Goal: Task Accomplishment & Management: Use online tool/utility

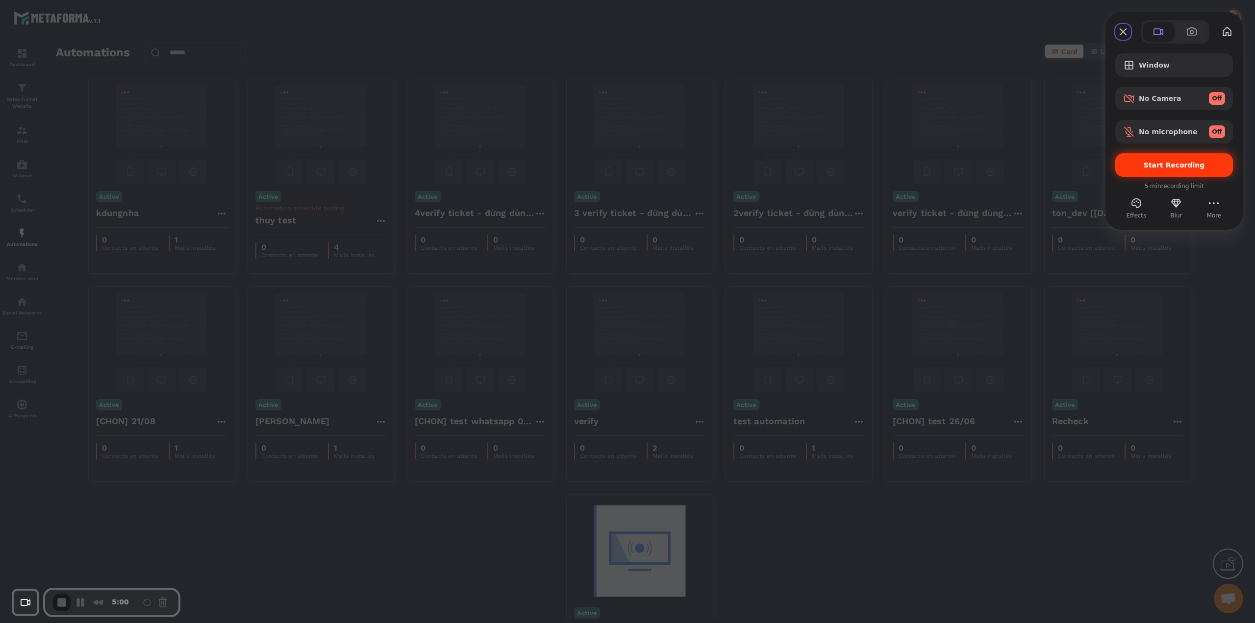
click at [1159, 164] on span "Start Recording" at bounding box center [1173, 165] width 61 height 8
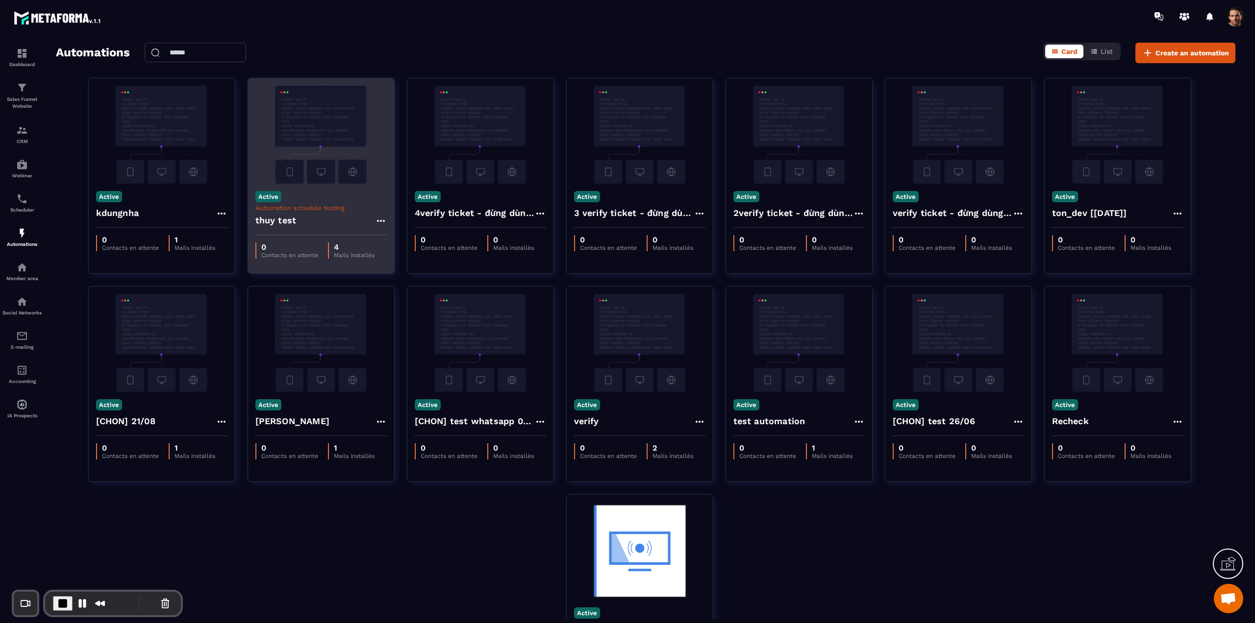
click at [314, 223] on div "thuy test" at bounding box center [320, 224] width 131 height 24
click at [312, 155] on img at bounding box center [320, 135] width 131 height 98
click at [295, 216] on h4 "thuy test" at bounding box center [275, 221] width 41 height 14
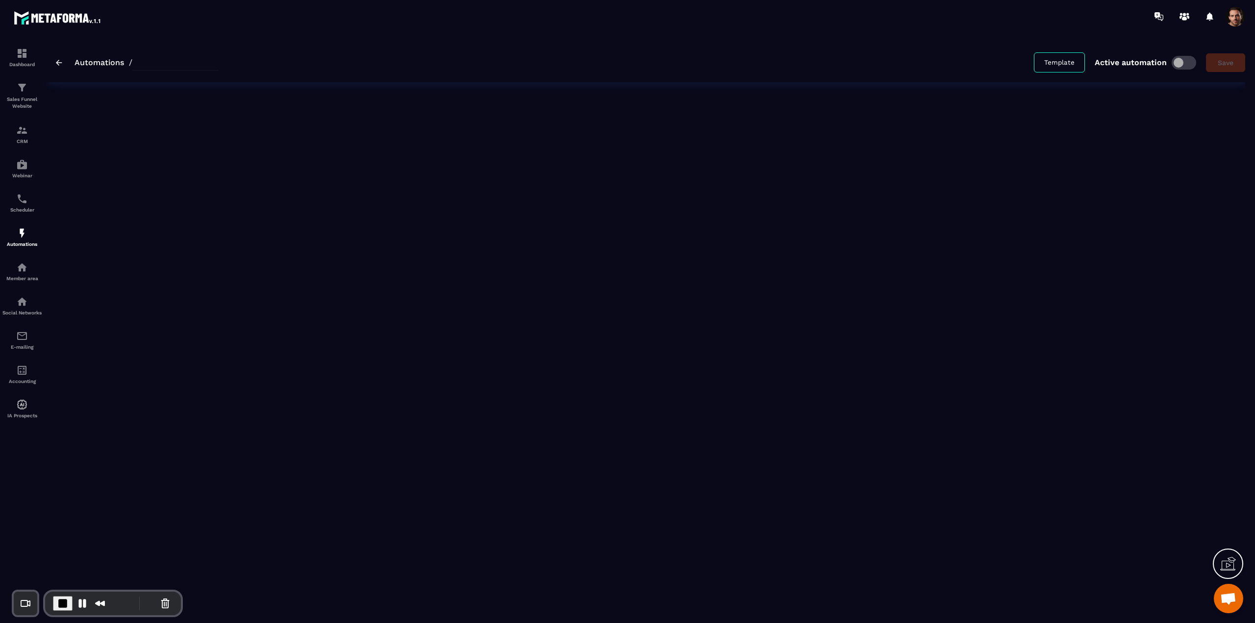
type input "*********"
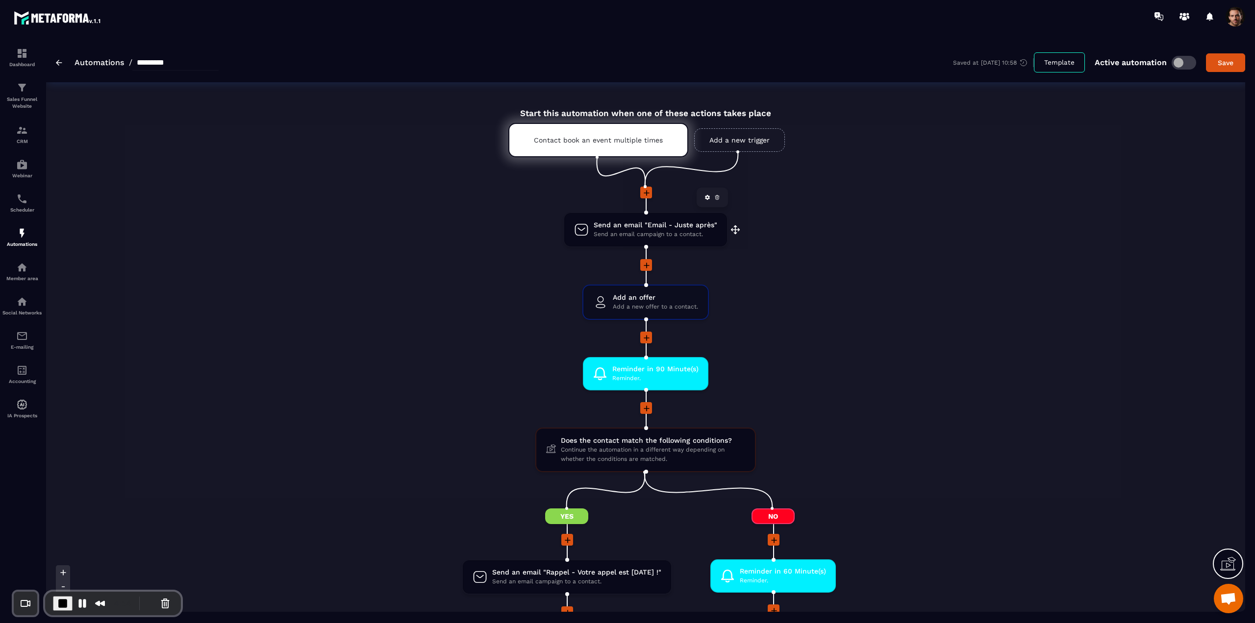
click at [608, 235] on span "Send an email campaign to a contact." at bounding box center [656, 234] width 124 height 9
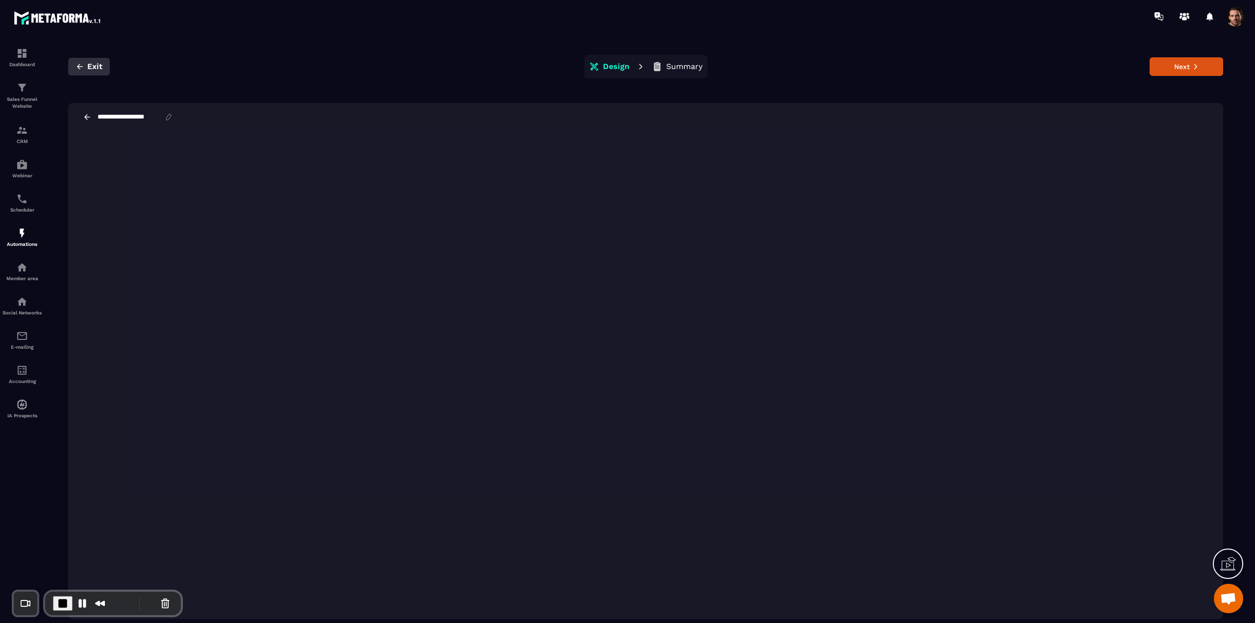
click at [101, 68] on span "Exit" at bounding box center [94, 67] width 15 height 10
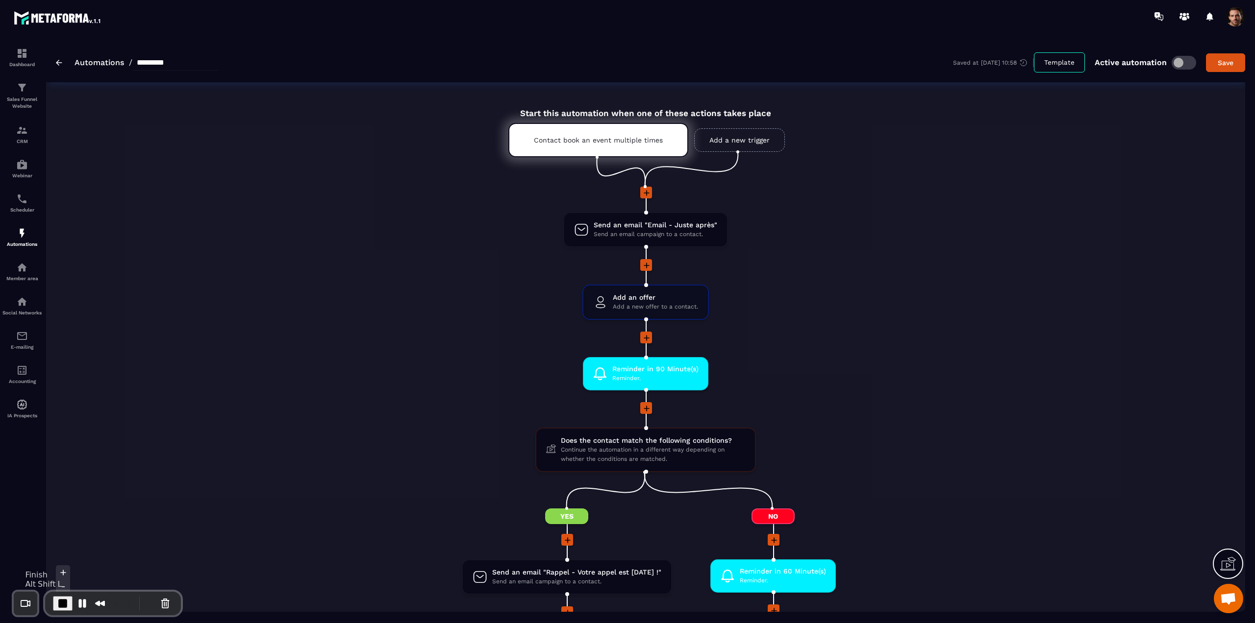
click at [58, 600] on span "End Recording" at bounding box center [63, 604] width 12 height 12
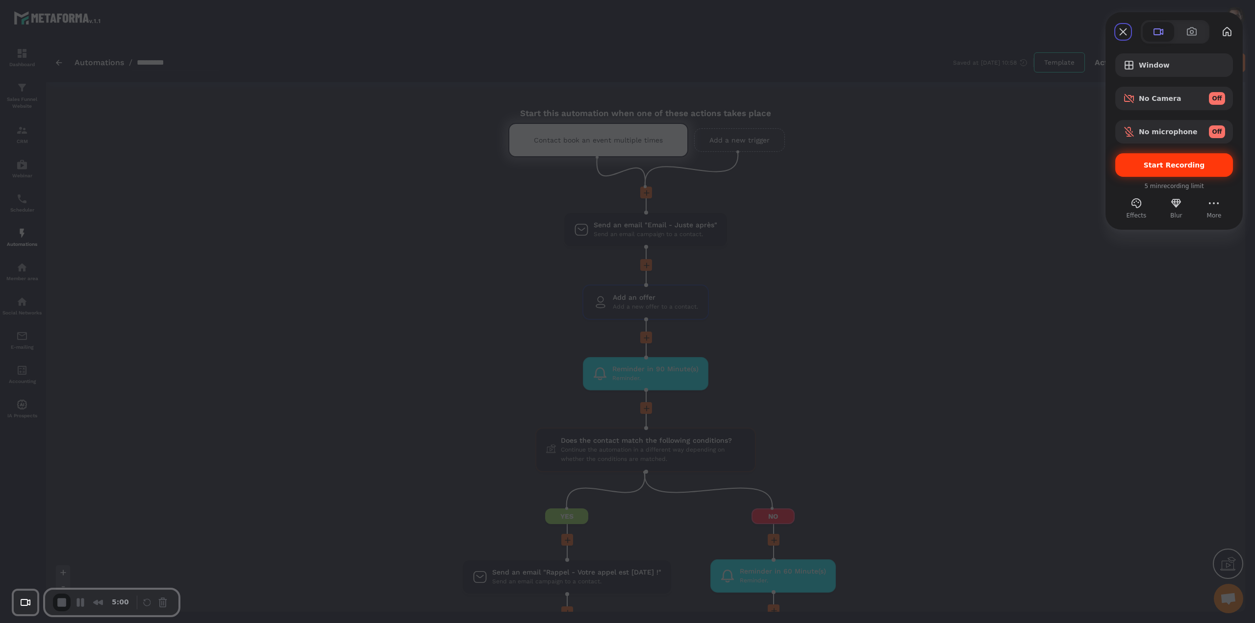
click at [1143, 172] on div "Start Recording" at bounding box center [1174, 165] width 118 height 24
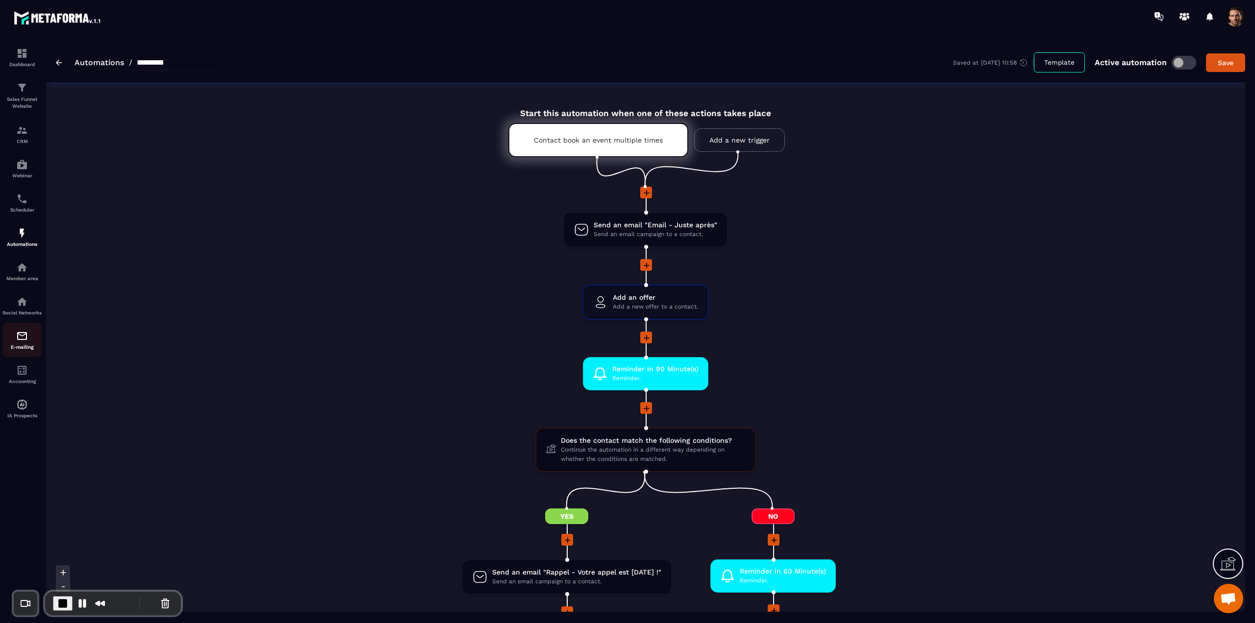
click at [25, 350] on p "E-mailing" at bounding box center [21, 347] width 39 height 5
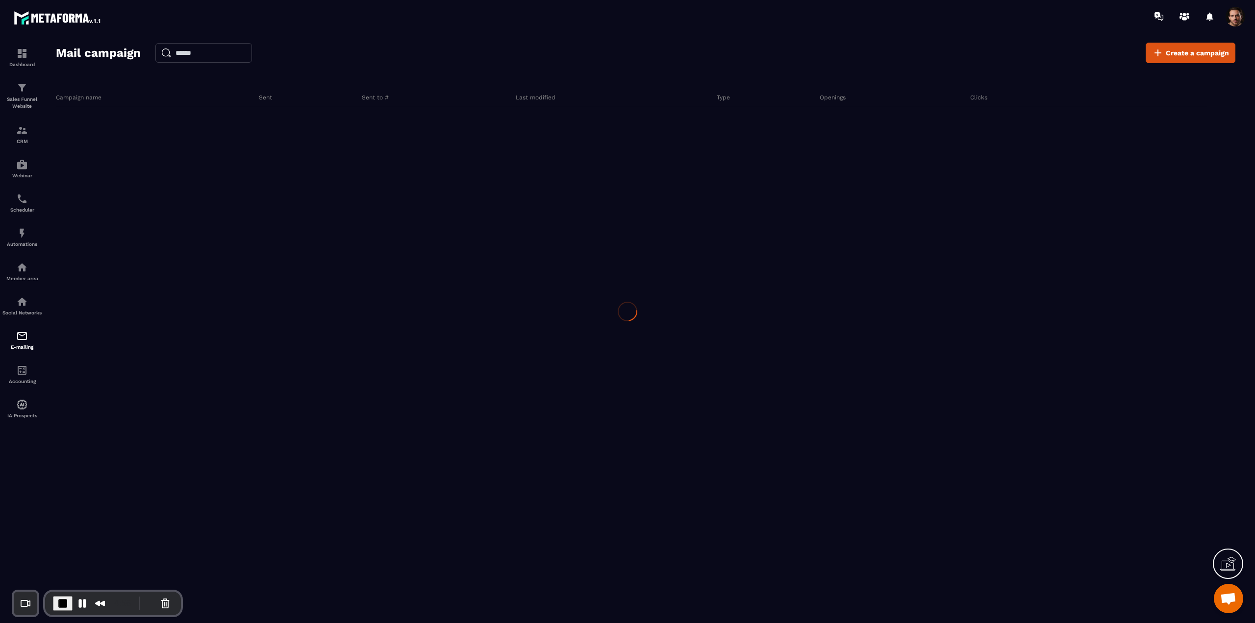
click at [24, 347] on div at bounding box center [627, 311] width 1255 height 623
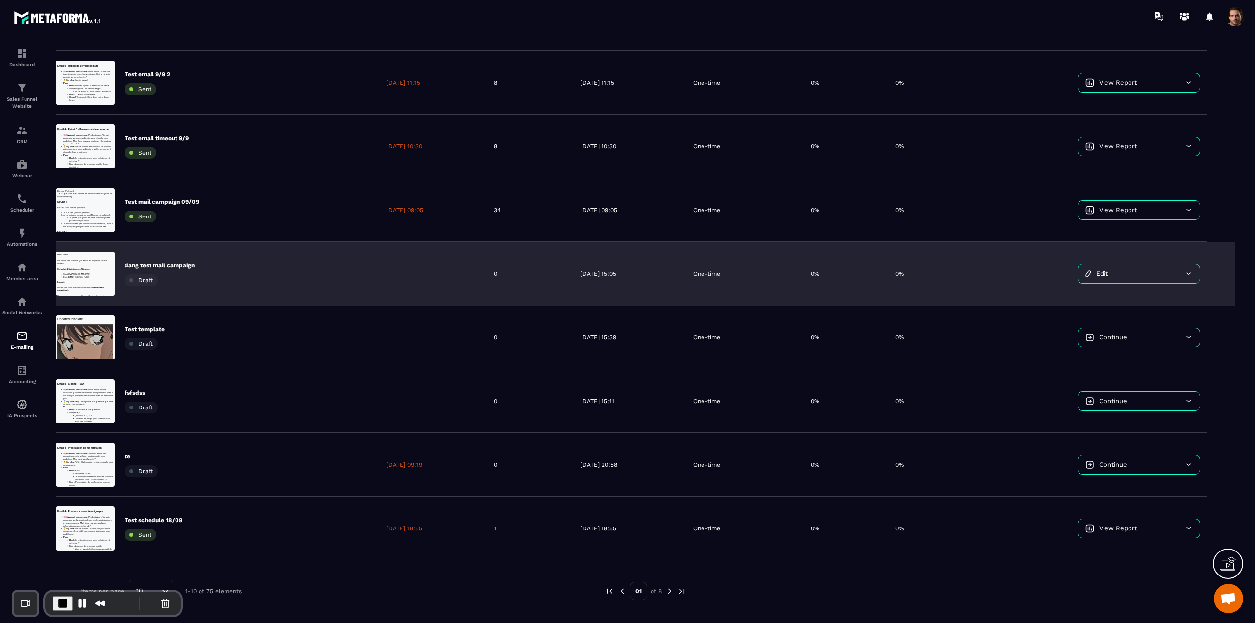
click at [177, 276] on div "dang test mail campaign Draft" at bounding box center [159, 274] width 70 height 25
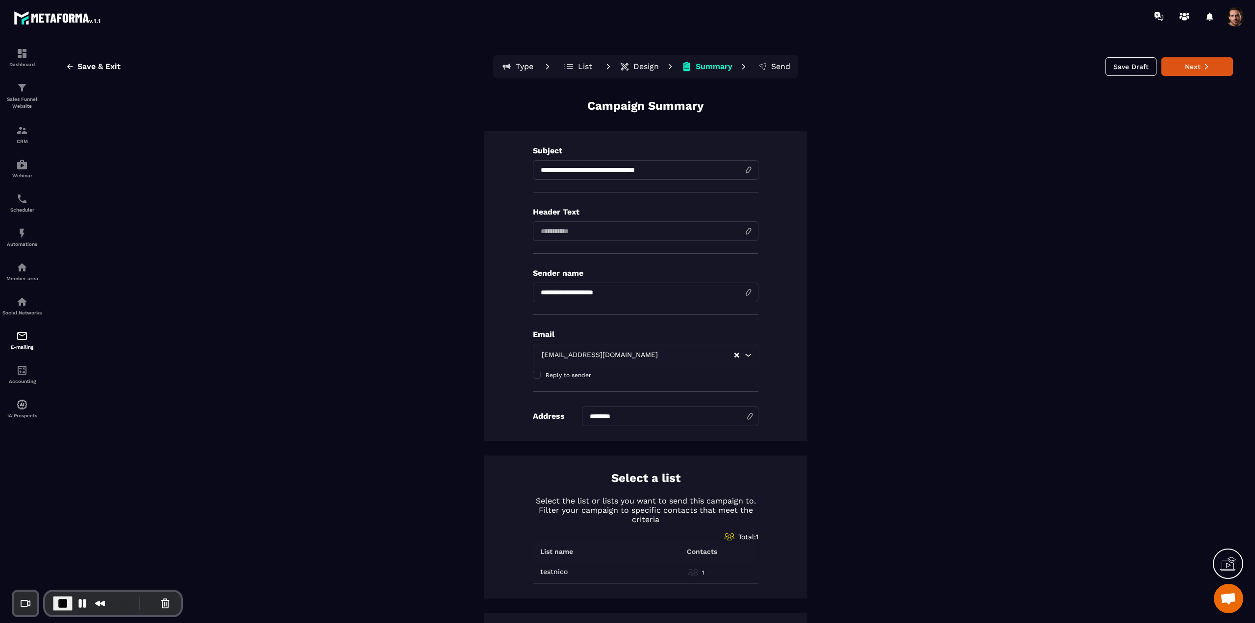
click at [642, 69] on p "Design" at bounding box center [645, 67] width 25 height 10
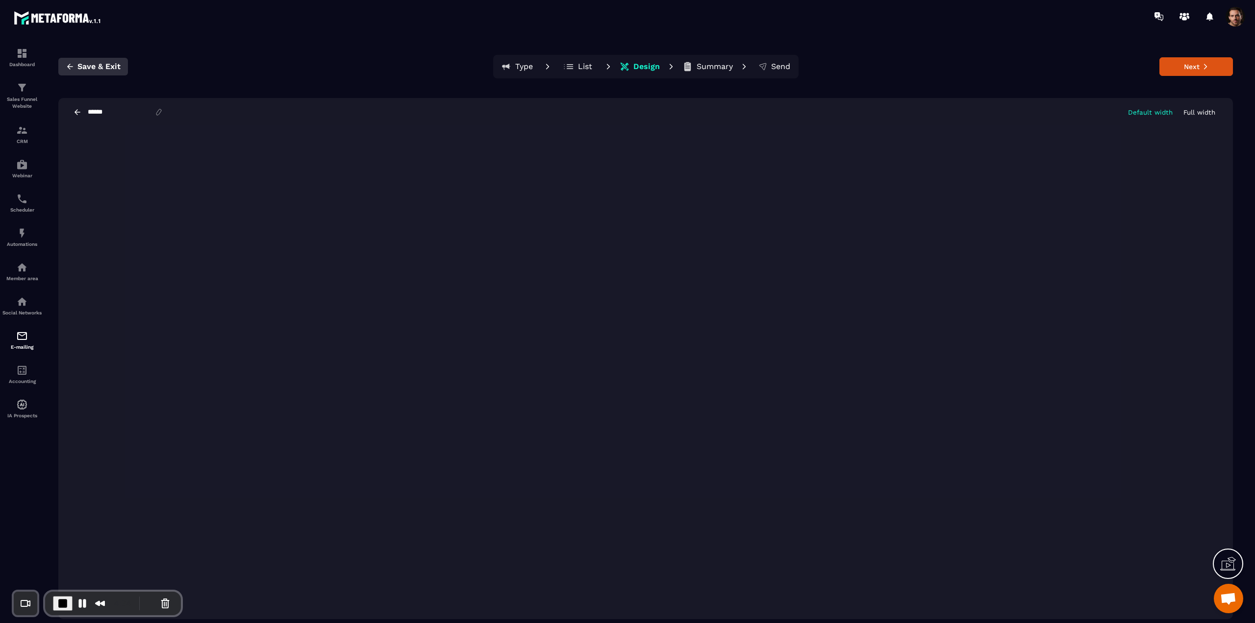
click at [116, 65] on span "Save & Exit" at bounding box center [98, 67] width 43 height 10
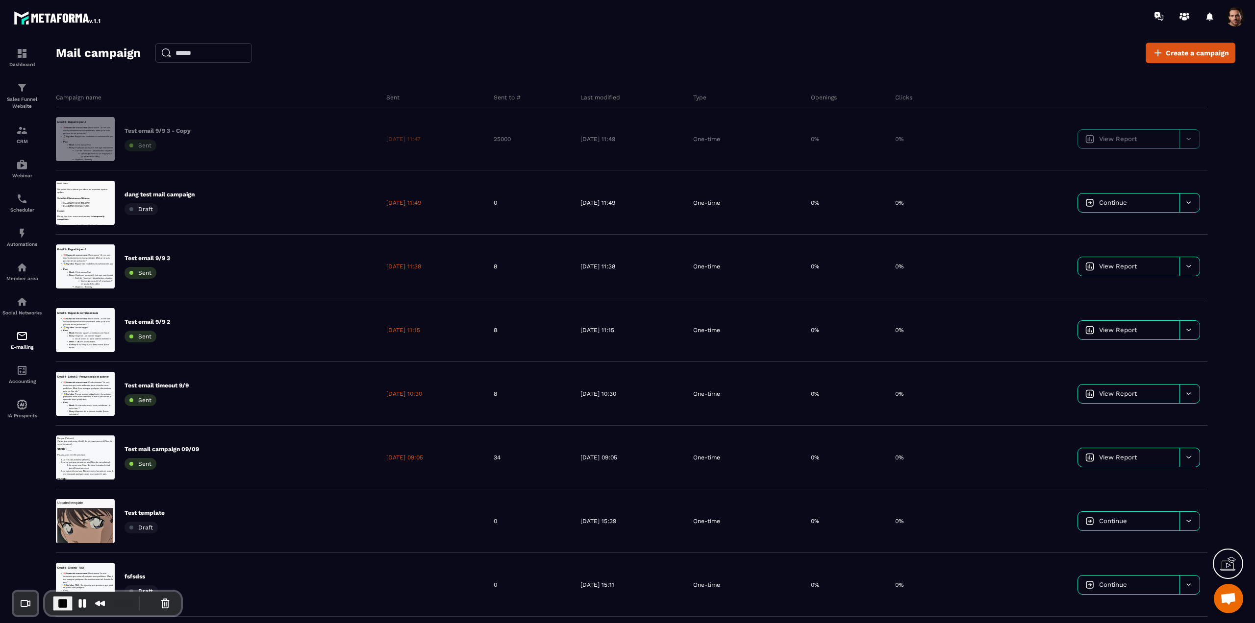
click at [62, 603] on span "End Recording" at bounding box center [63, 604] width 12 height 12
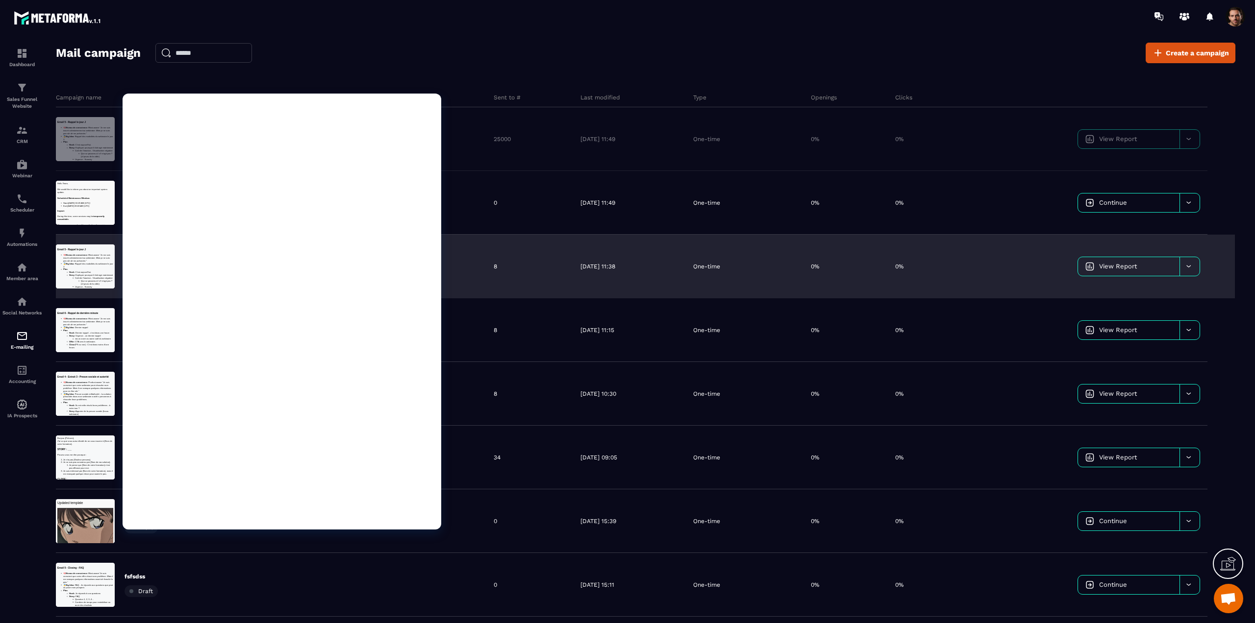
click at [14, 231] on div at bounding box center [627, 311] width 1255 height 623
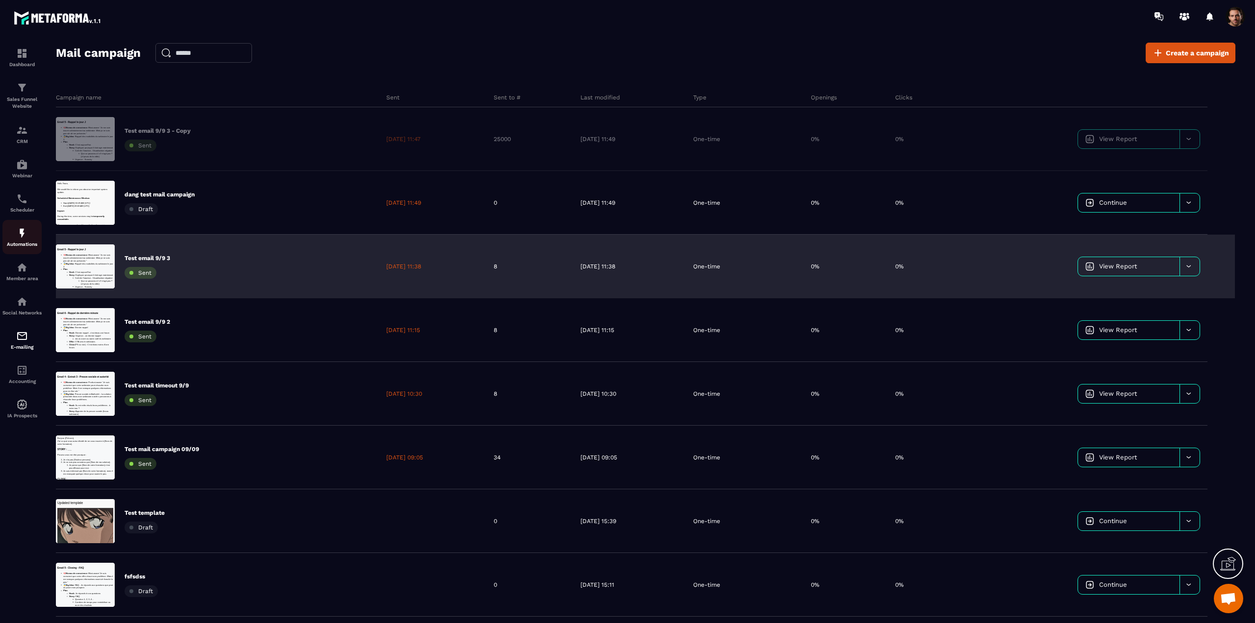
click at [14, 231] on div "Automations" at bounding box center [21, 237] width 39 height 20
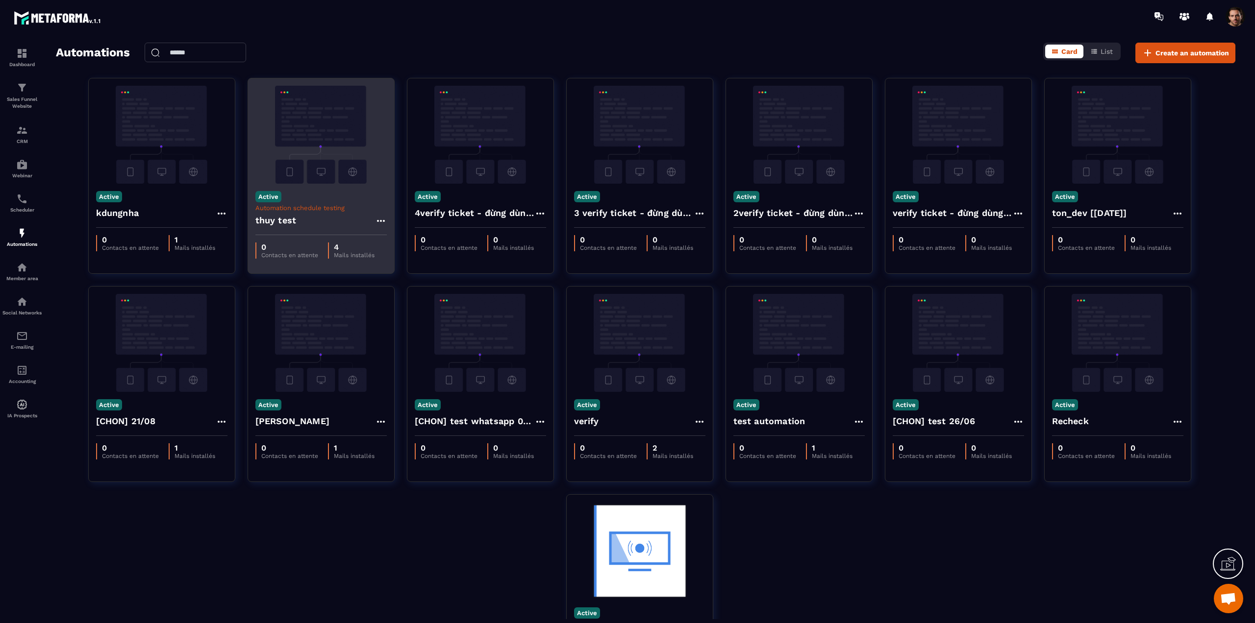
click at [318, 216] on div "thuy test" at bounding box center [320, 224] width 131 height 24
click at [292, 221] on h4 "thuy test" at bounding box center [275, 221] width 41 height 14
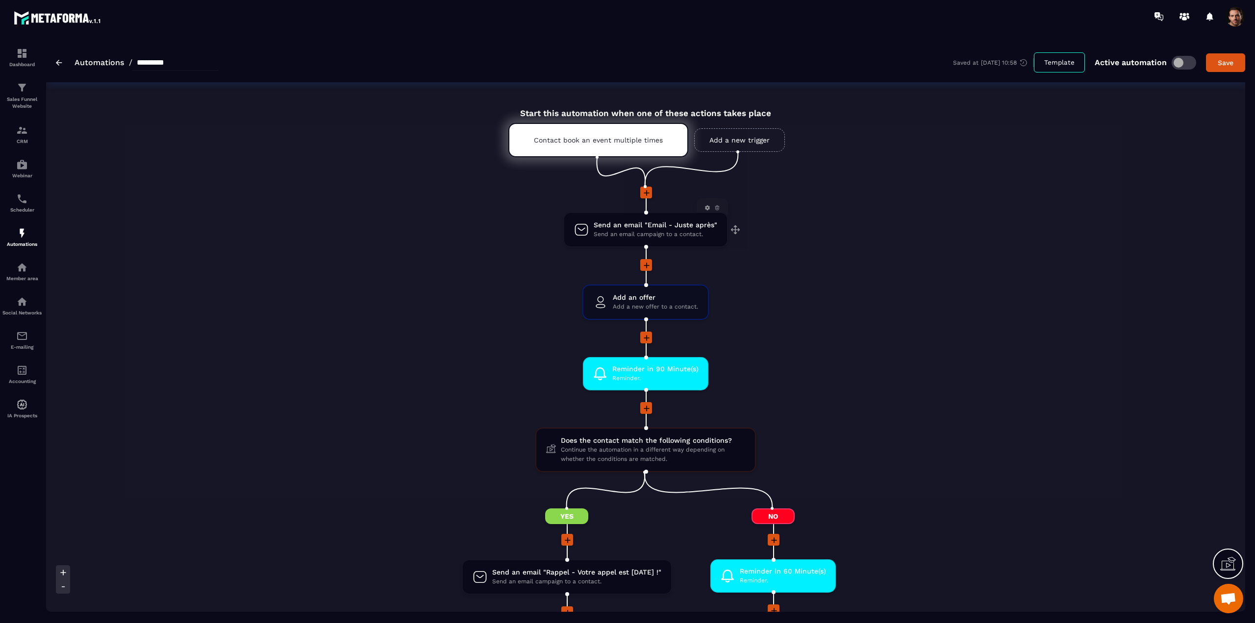
click at [598, 224] on span "Send an email "Email - Juste après"" at bounding box center [656, 225] width 124 height 9
click at [615, 222] on span "Send an email "Email - Juste après"" at bounding box center [656, 225] width 124 height 9
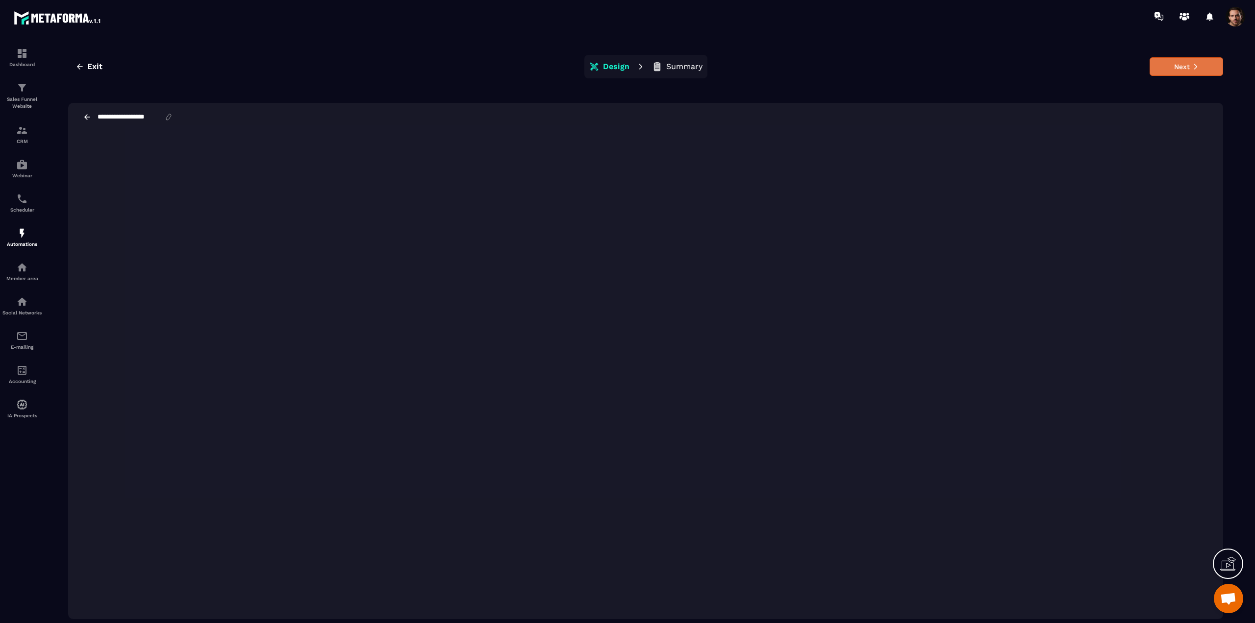
click at [1192, 67] on icon at bounding box center [1195, 66] width 7 height 7
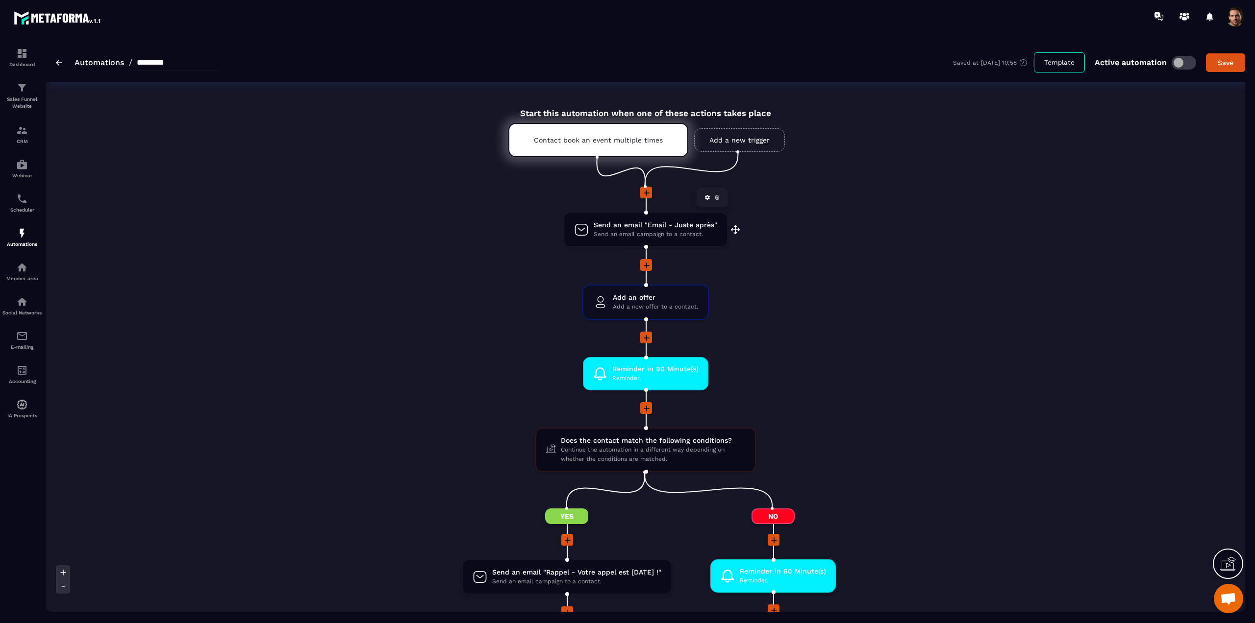
click at [608, 229] on span "Send an email "Email - Juste après"" at bounding box center [656, 225] width 124 height 9
click at [643, 188] on icon at bounding box center [647, 193] width 10 height 10
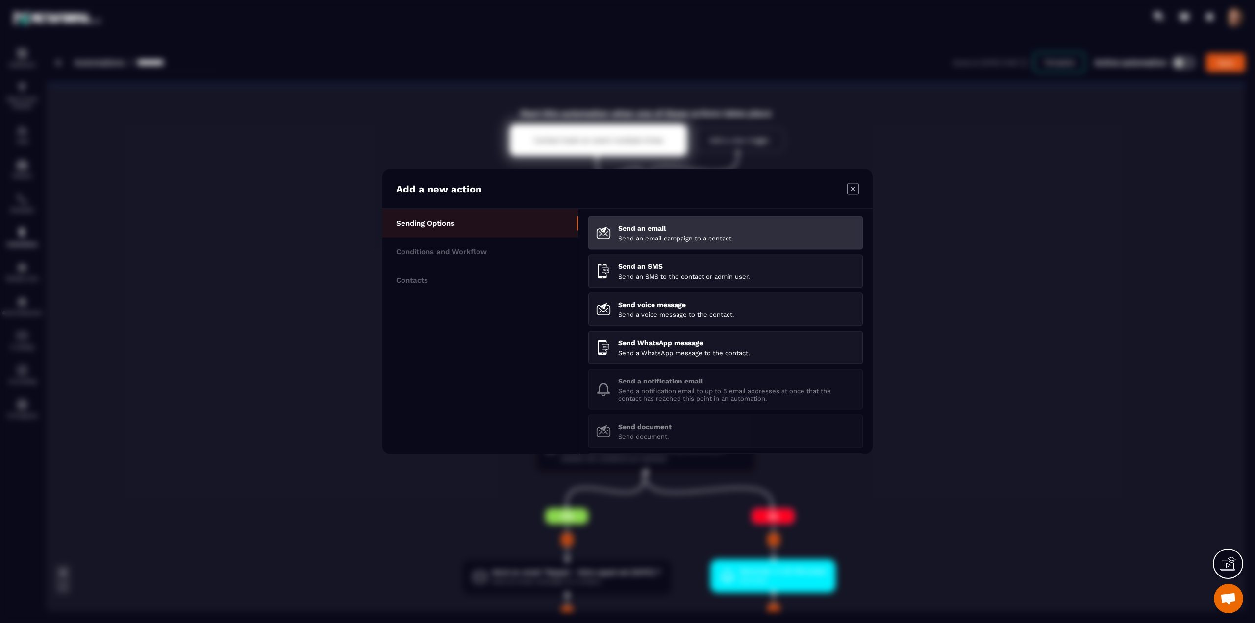
click at [635, 231] on p "Send an email" at bounding box center [736, 228] width 237 height 8
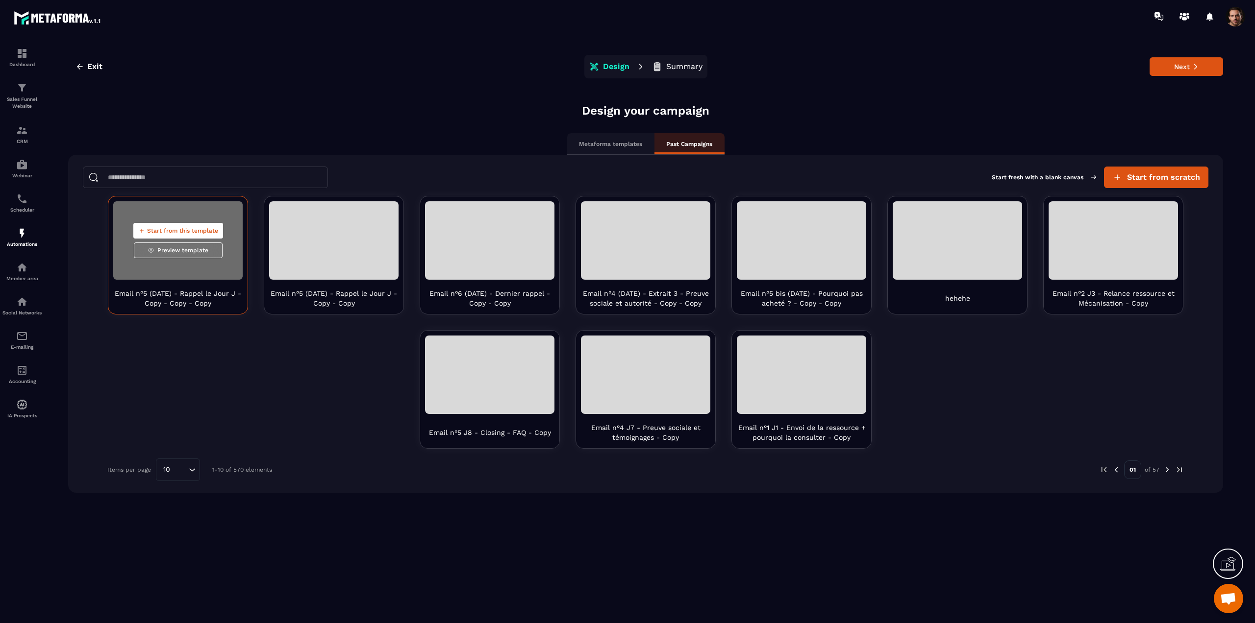
click at [145, 229] on button "Start from this template" at bounding box center [178, 231] width 90 height 16
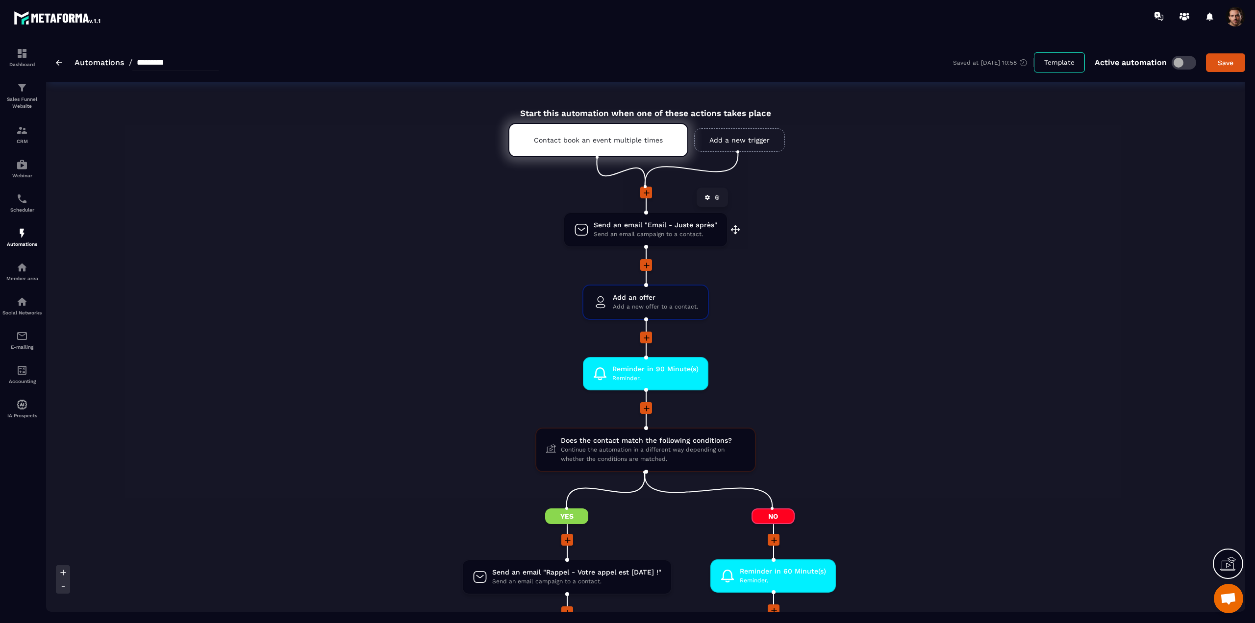
click at [608, 226] on span "Send an email "Email - Juste après"" at bounding box center [656, 225] width 124 height 9
click at [645, 193] on icon at bounding box center [647, 193] width 6 height 6
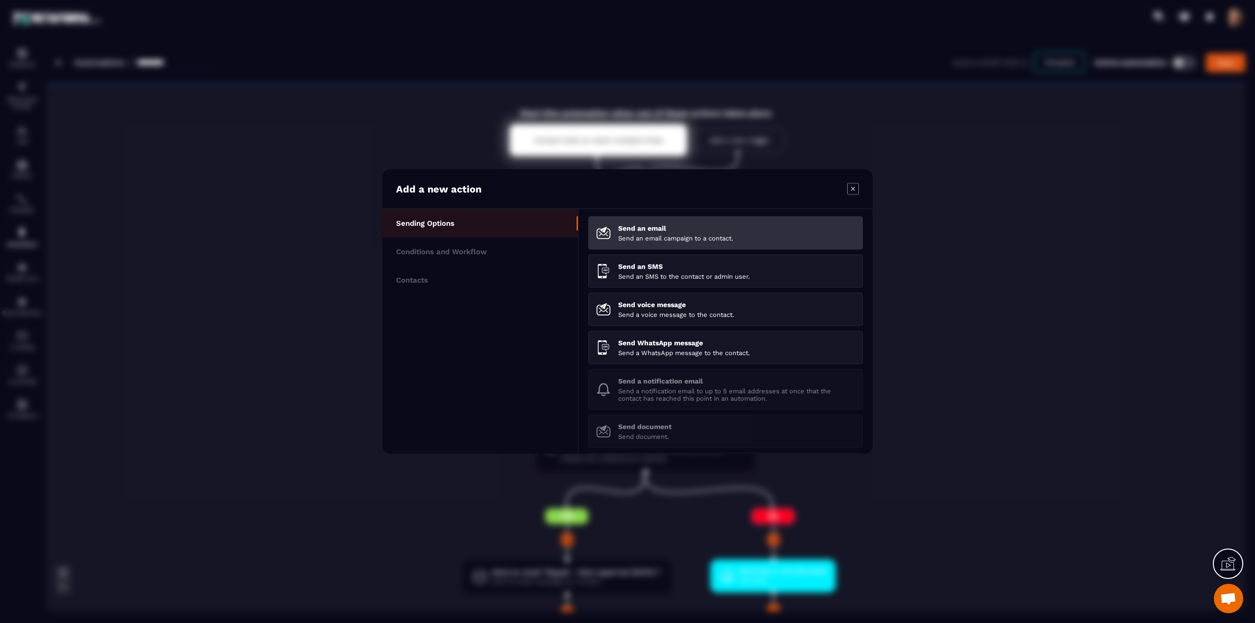
click at [643, 233] on div "Send an email Send an email campaign to a contact." at bounding box center [736, 233] width 237 height 18
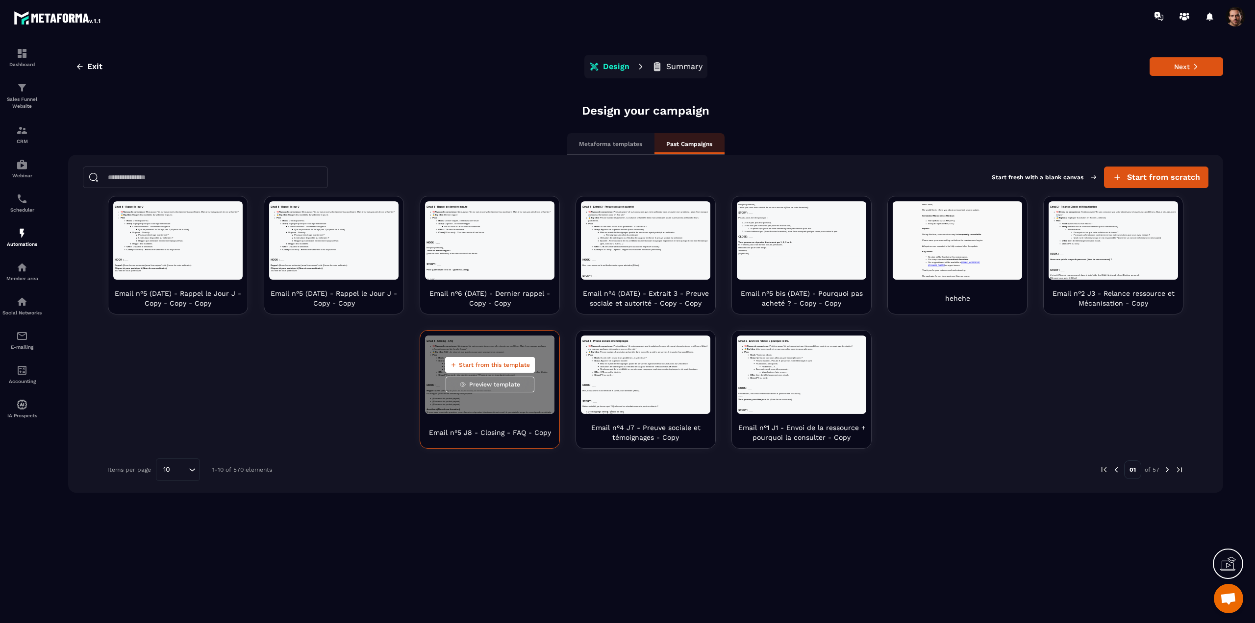
click at [471, 366] on span "Start from this template" at bounding box center [494, 365] width 71 height 8
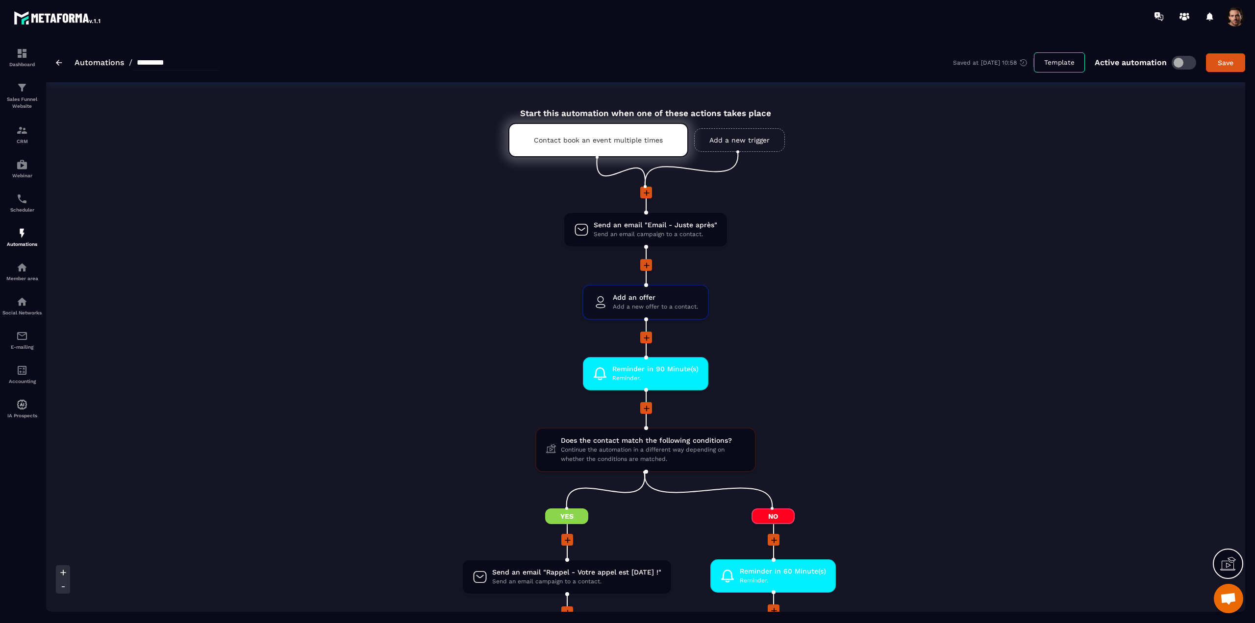
click at [644, 261] on icon at bounding box center [647, 266] width 10 height 10
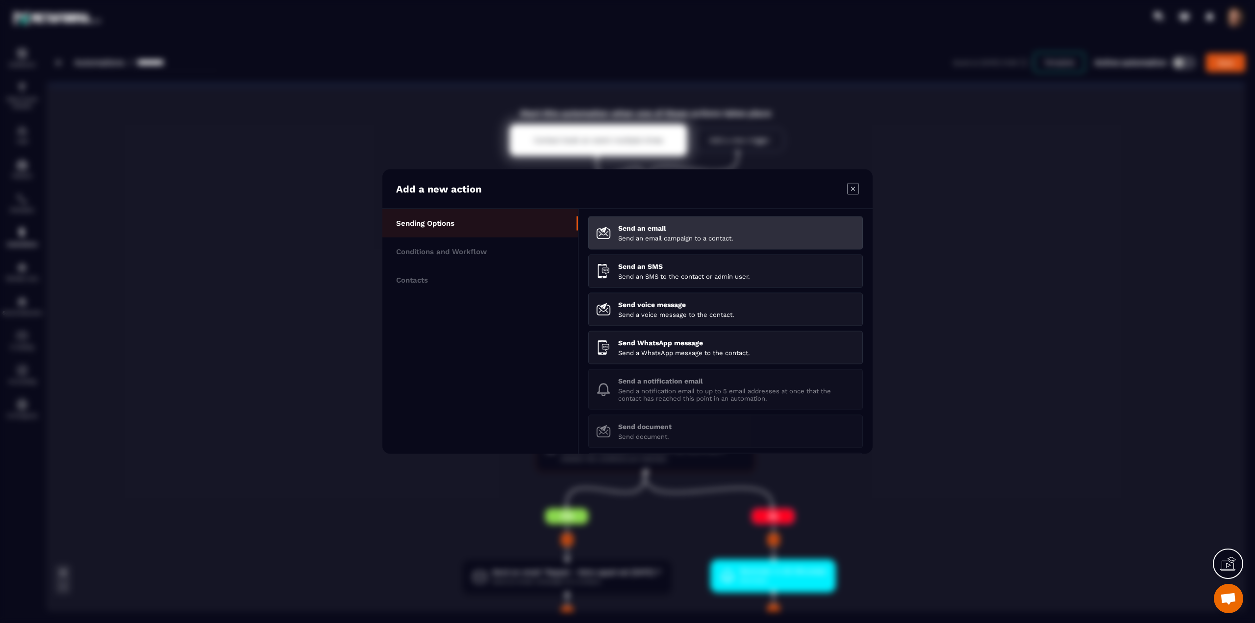
click at [673, 240] on p "Send an email campaign to a contact." at bounding box center [736, 238] width 237 height 7
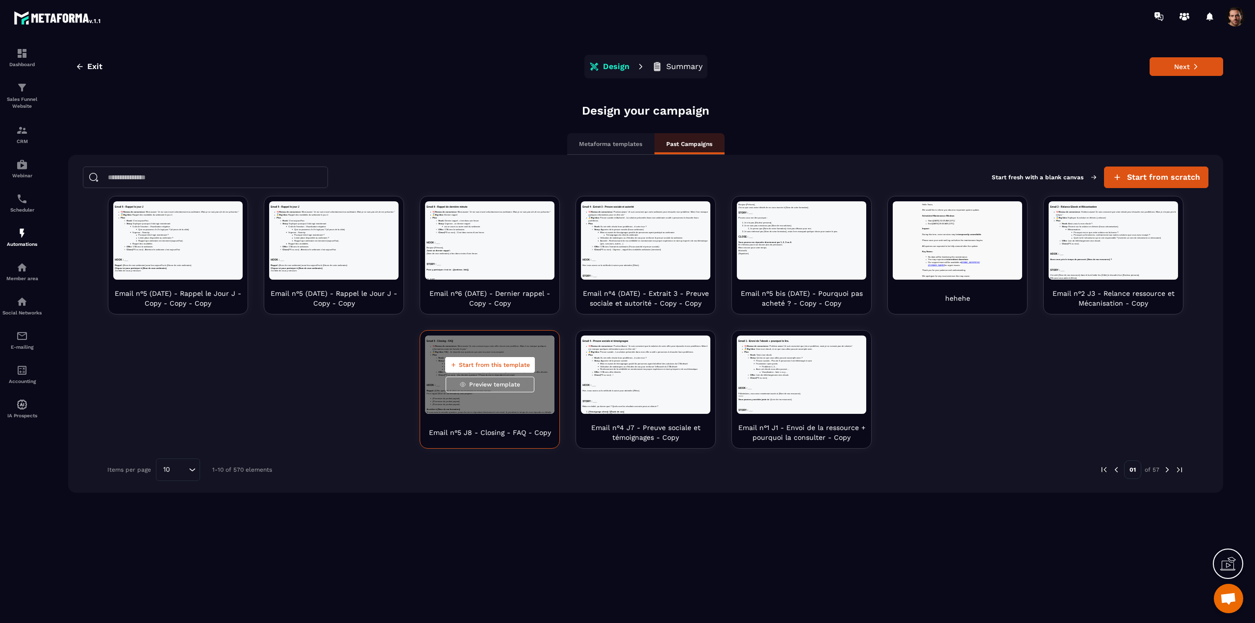
click at [483, 368] on span "Start from this template" at bounding box center [494, 365] width 71 height 8
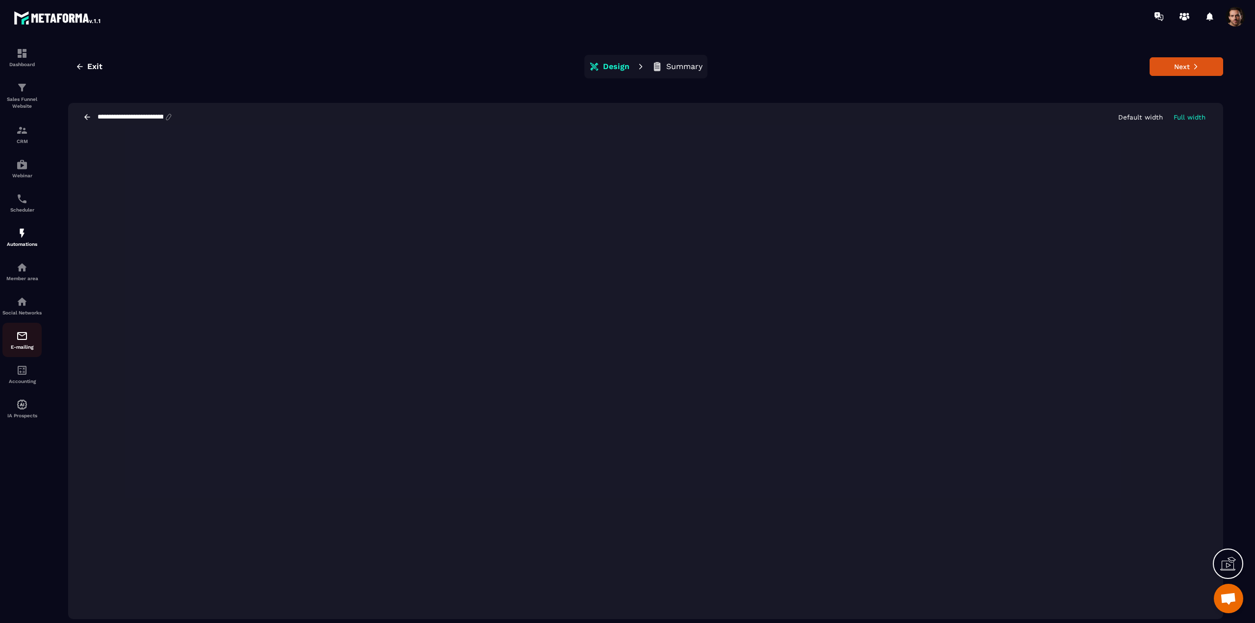
click at [17, 339] on img at bounding box center [22, 336] width 12 height 12
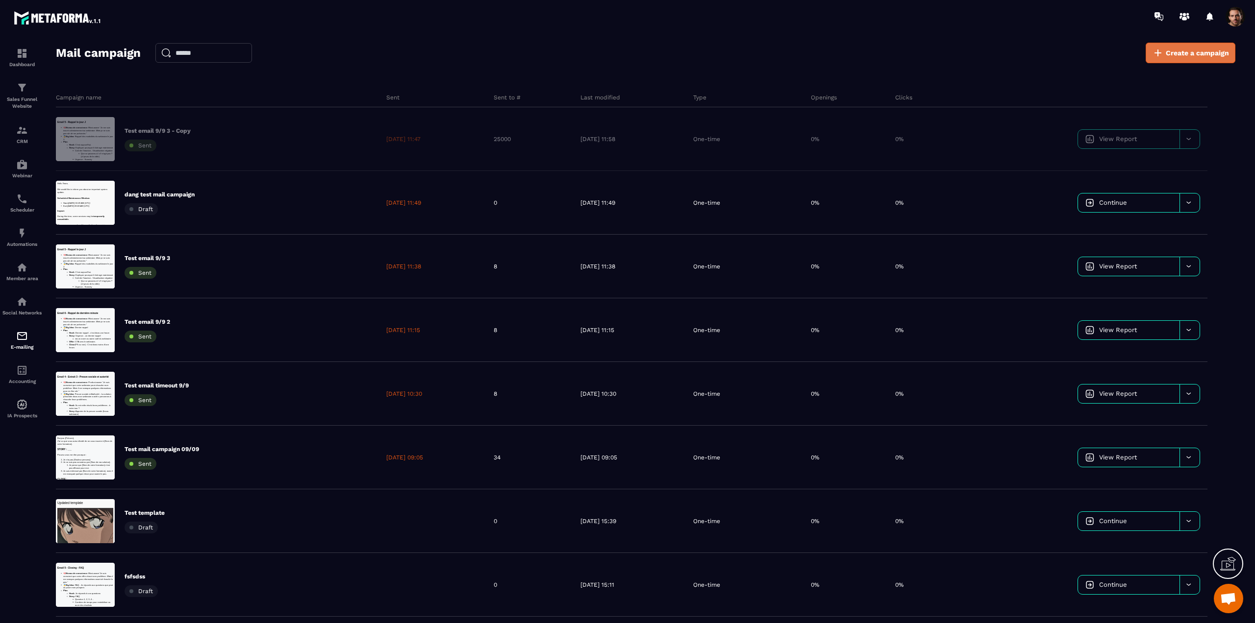
click at [1184, 49] on span "Create a campaign" at bounding box center [1197, 53] width 63 height 10
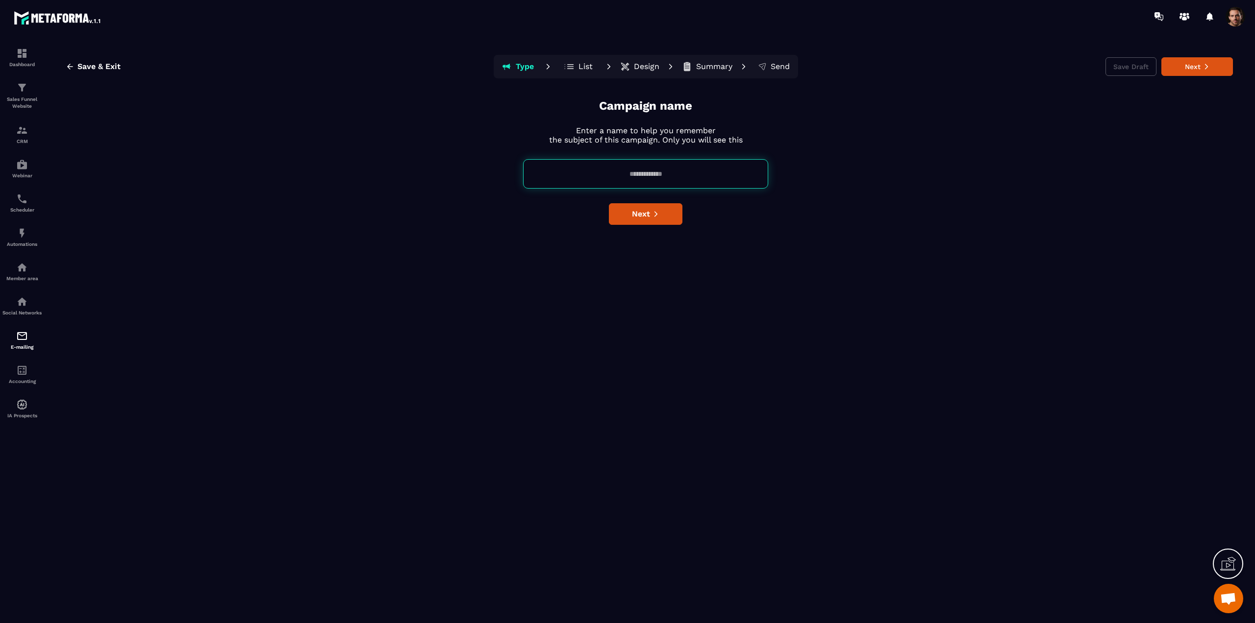
click at [651, 176] on input at bounding box center [645, 173] width 245 height 29
type input "***"
click at [562, 226] on div "Campaign name Enter a name to help you remember the subject of this campaign. O…" at bounding box center [645, 359] width 1174 height 522
click at [647, 213] on span "Next" at bounding box center [641, 214] width 18 height 10
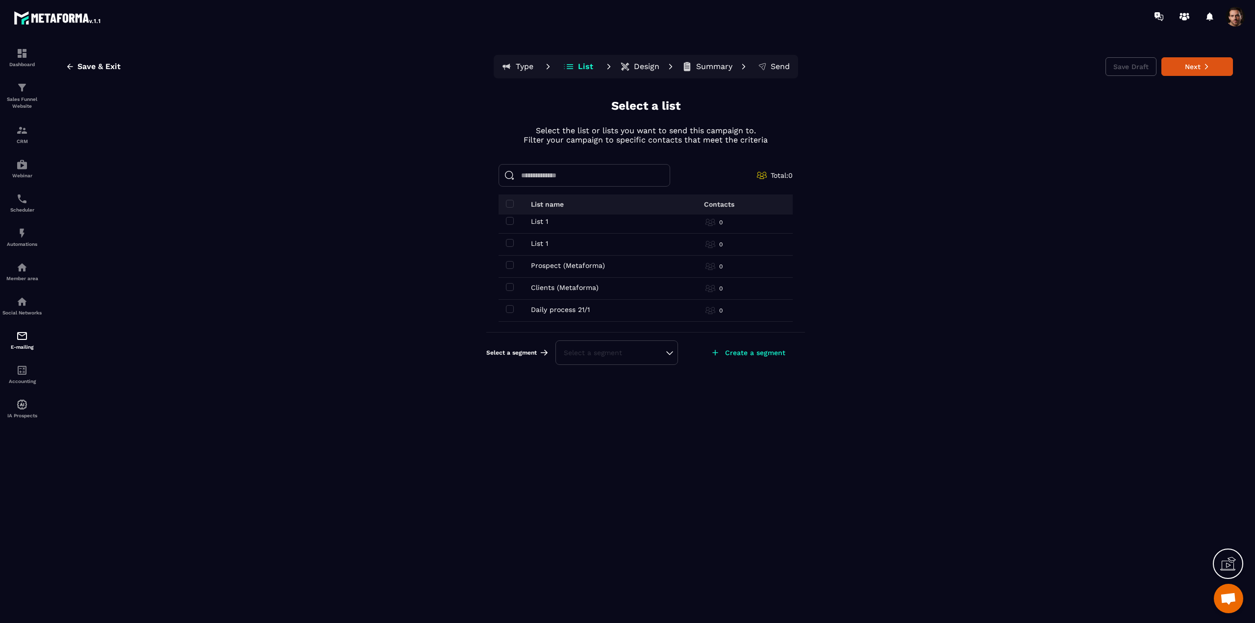
scroll to position [184, 0]
click at [505, 285] on td "Clients (Metaforma) Clients (Metaforma)" at bounding box center [579, 284] width 162 height 22
click at [513, 281] on span at bounding box center [510, 283] width 8 height 8
click at [1203, 56] on div "Save & Exit Type List Design Summary Send Save Draft Next" at bounding box center [645, 67] width 1174 height 24
click at [1194, 65] on button "Next" at bounding box center [1197, 66] width 72 height 19
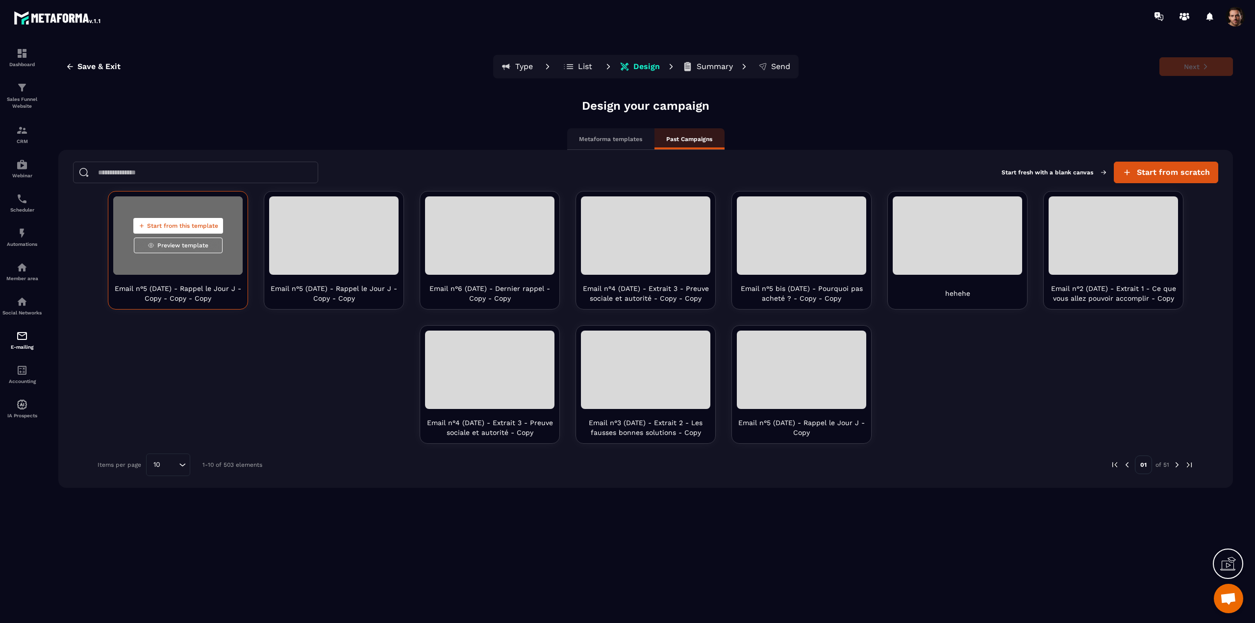
click at [184, 224] on span "Start from this template" at bounding box center [182, 226] width 71 height 8
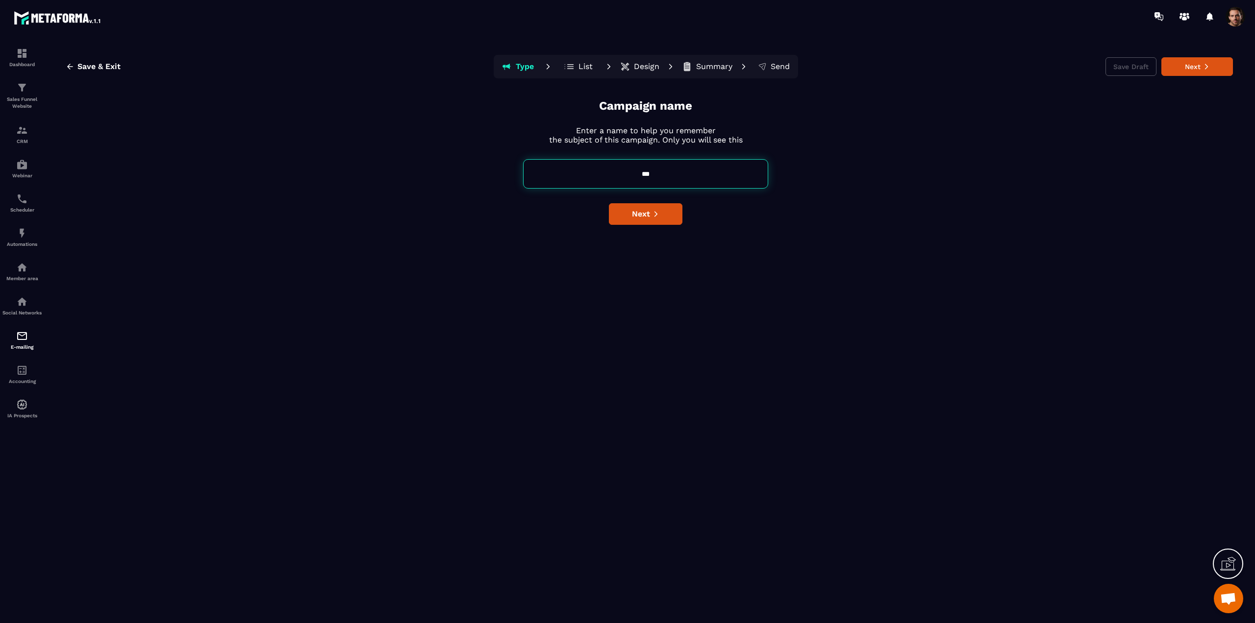
click at [577, 61] on button "List" at bounding box center [578, 67] width 44 height 20
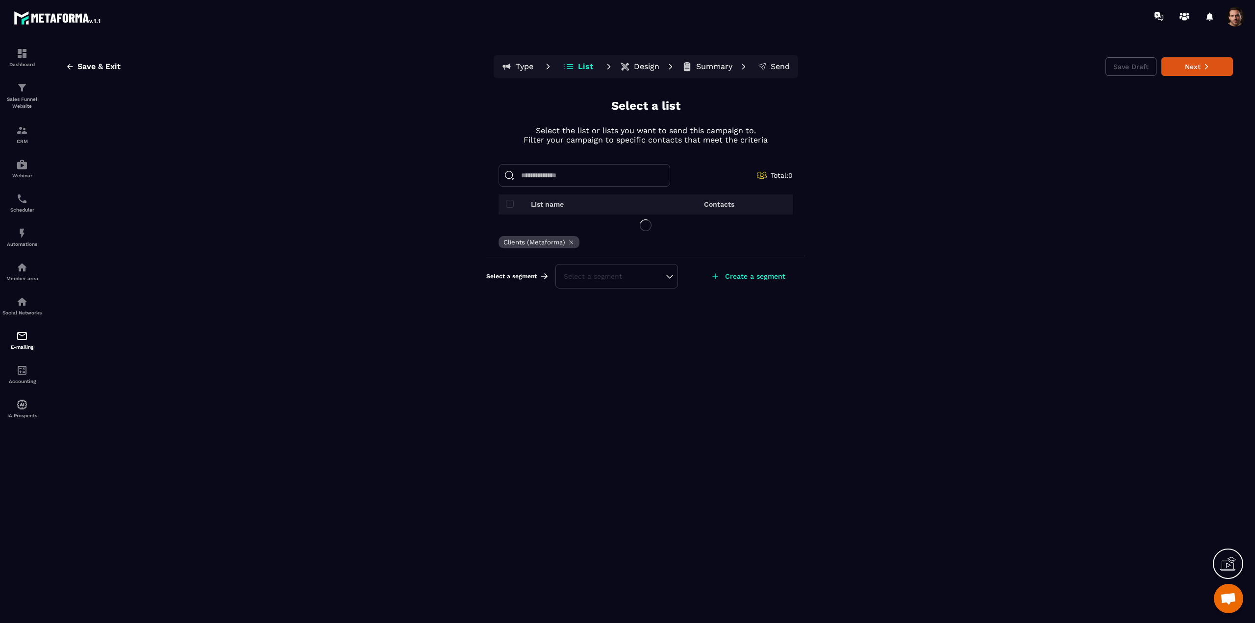
click at [650, 67] on p "Design" at bounding box center [646, 67] width 25 height 10
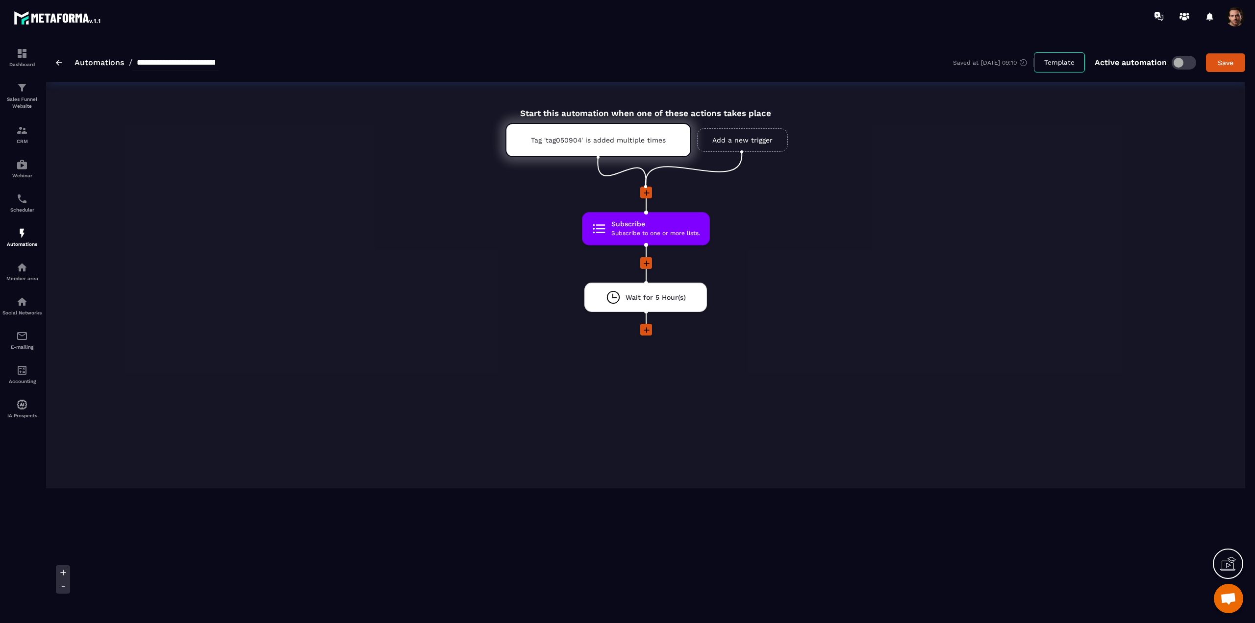
drag, startPoint x: 1240, startPoint y: 16, endPoint x: 1230, endPoint y: 28, distance: 15.3
click at [1240, 16] on span at bounding box center [1235, 17] width 20 height 20
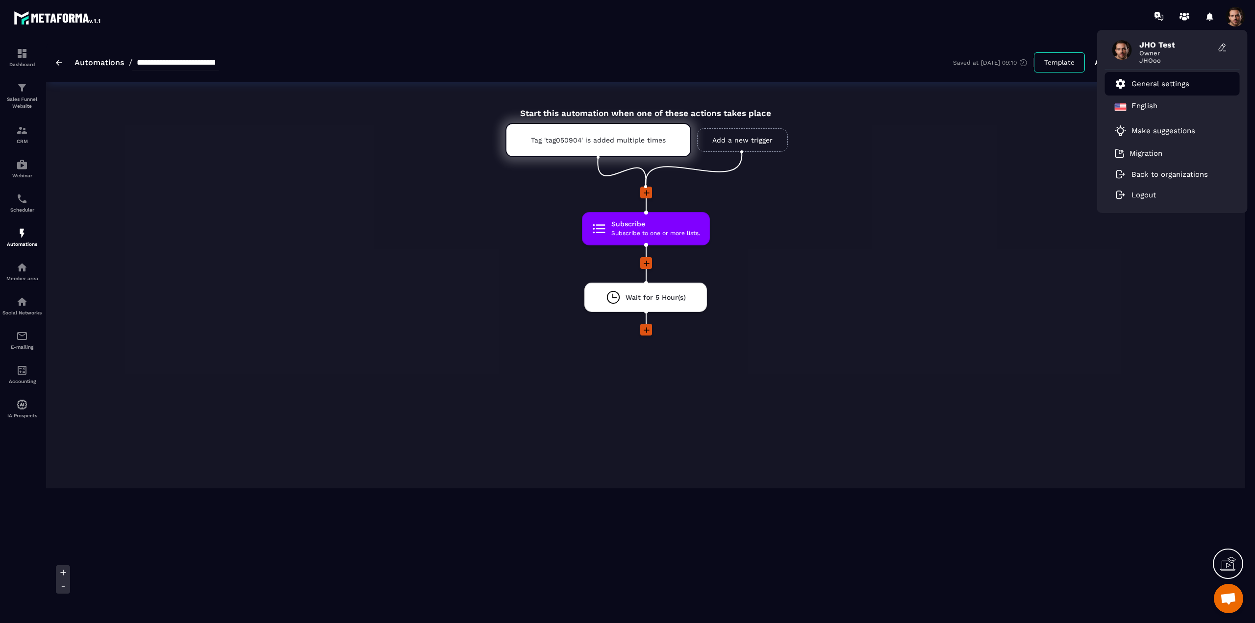
click at [1158, 81] on p "General settings" at bounding box center [1160, 83] width 58 height 9
click at [1168, 78] on link "General settings" at bounding box center [1152, 84] width 75 height 12
click at [1161, 81] on p "General settings" at bounding box center [1160, 83] width 58 height 9
